Goal: Check status: Check status

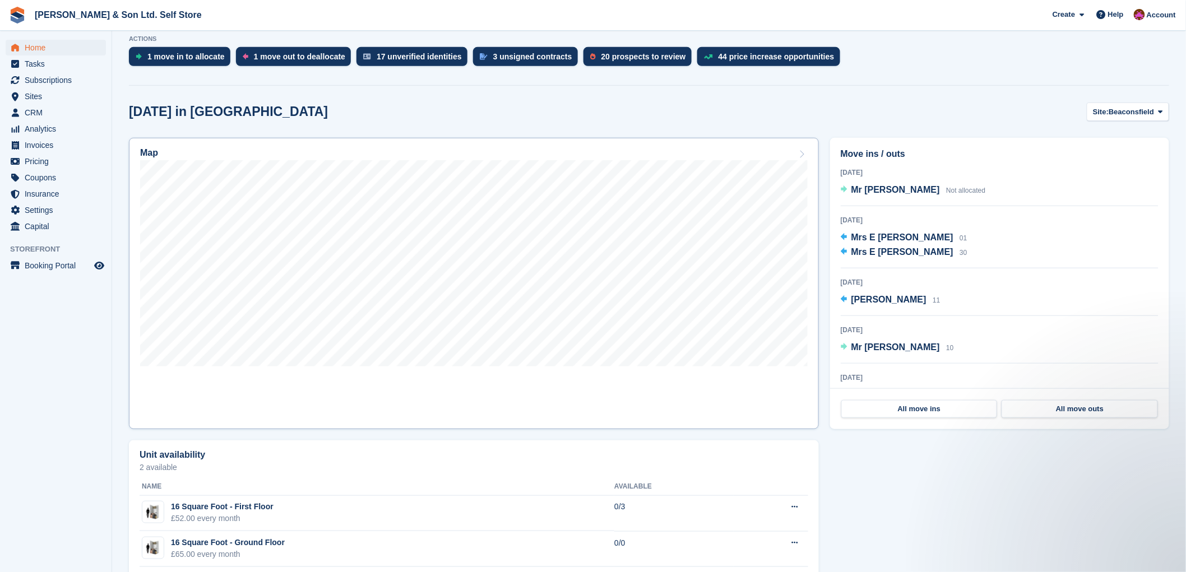
scroll to position [249, 0]
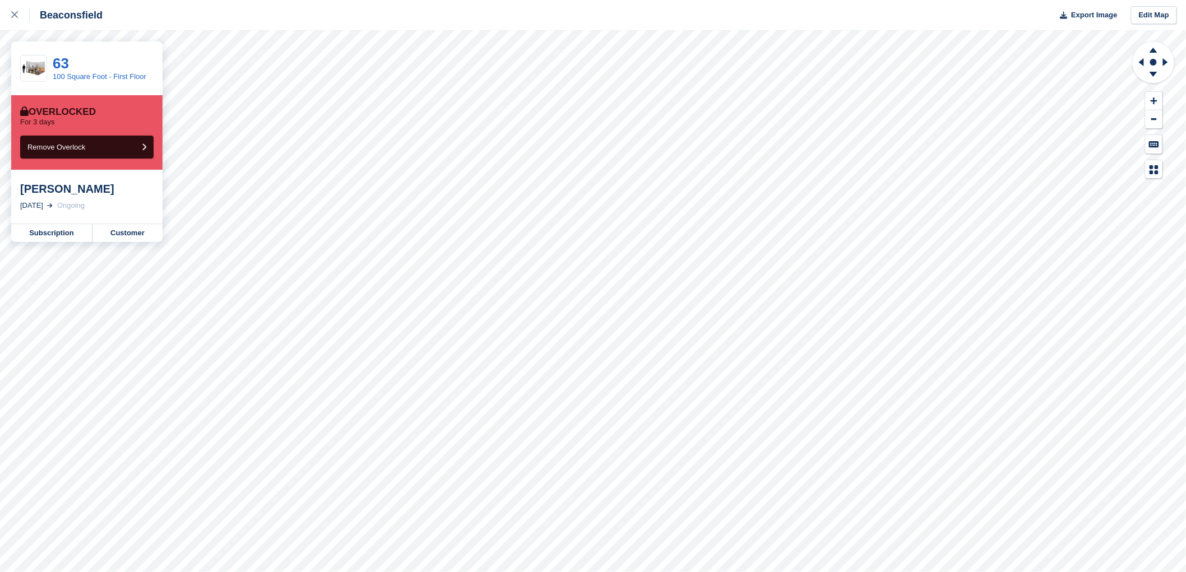
click at [53, 195] on div "Bella Dodd" at bounding box center [86, 188] width 133 height 13
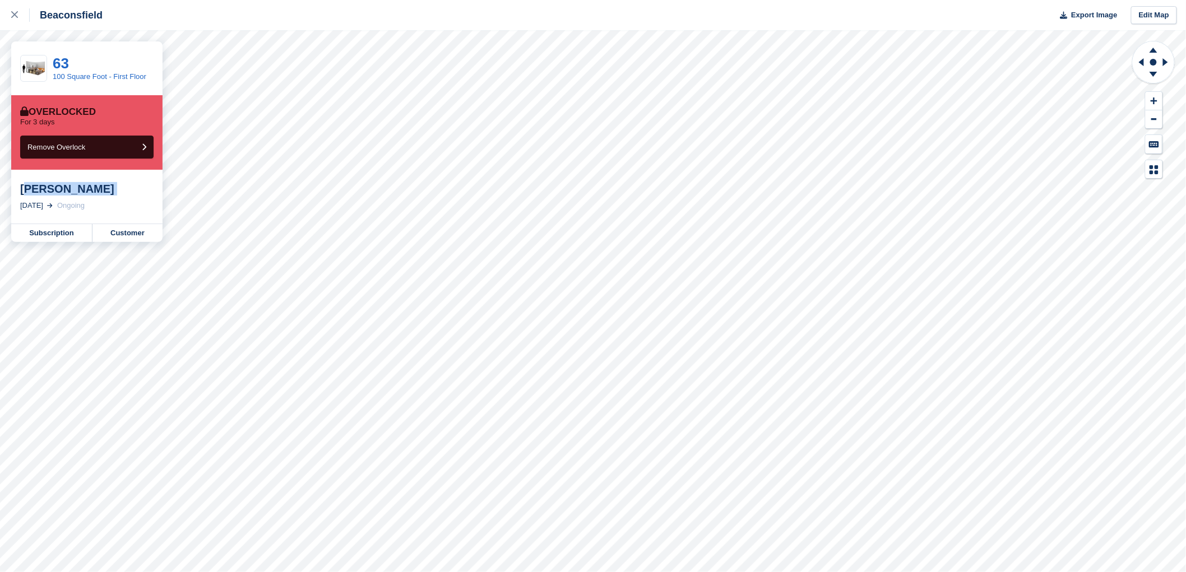
click at [53, 195] on div "Bella Dodd" at bounding box center [86, 188] width 133 height 13
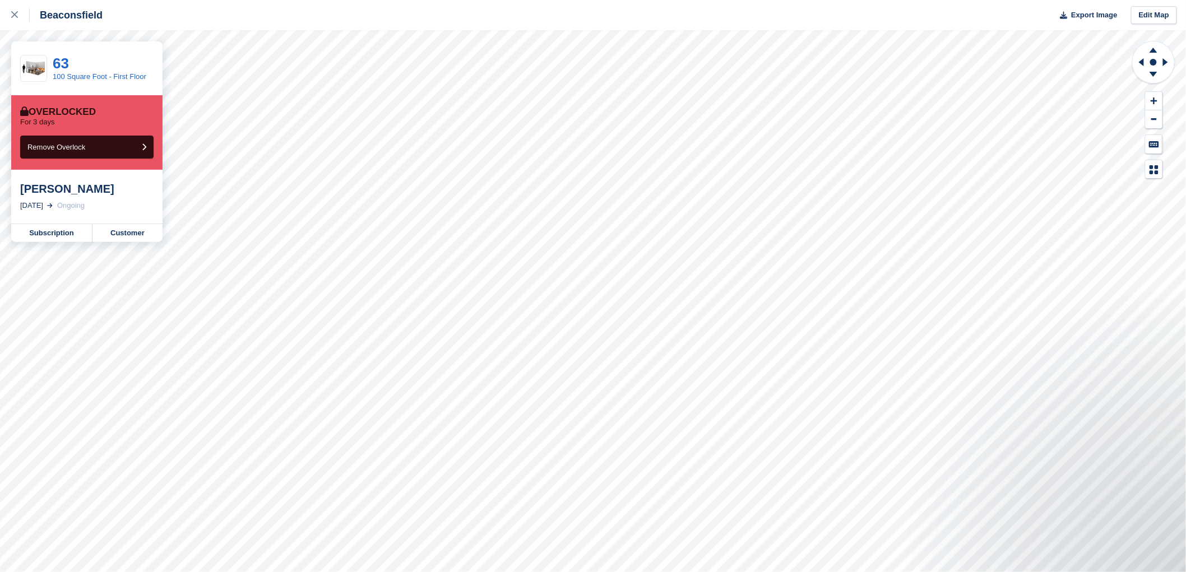
click at [51, 201] on div "Bella Dodd 20 Mar, 2025 Ongoing" at bounding box center [86, 197] width 151 height 54
click at [43, 202] on div "20 Mar, 2025" at bounding box center [31, 205] width 23 height 11
click at [43, 203] on div "20 Mar, 2025" at bounding box center [31, 205] width 23 height 11
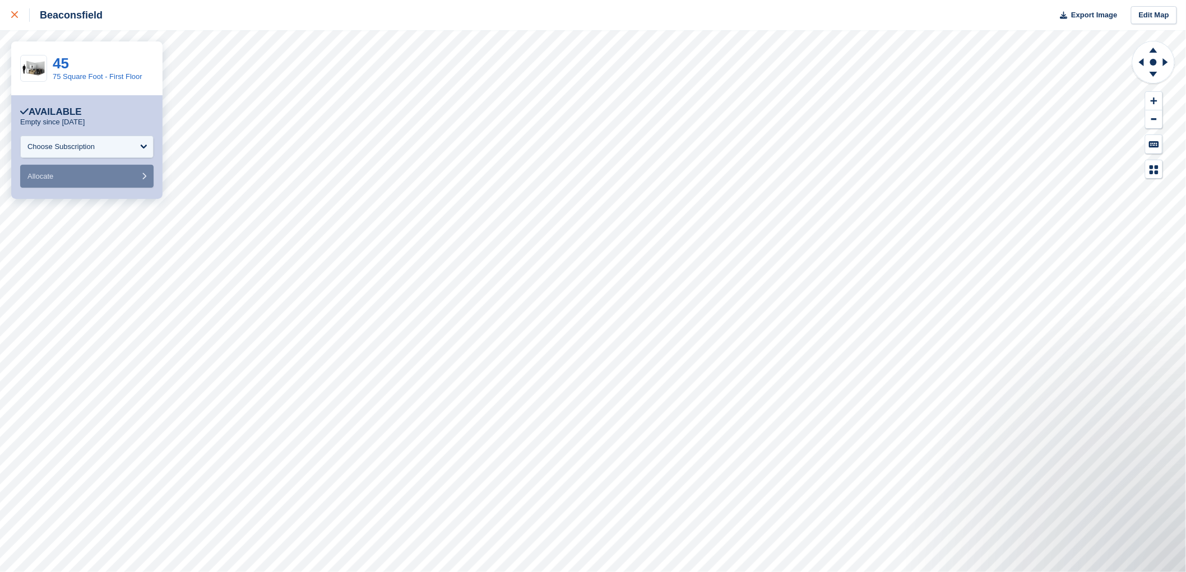
click at [24, 17] on div at bounding box center [20, 14] width 18 height 13
